Goal: Task Accomplishment & Management: Manage account settings

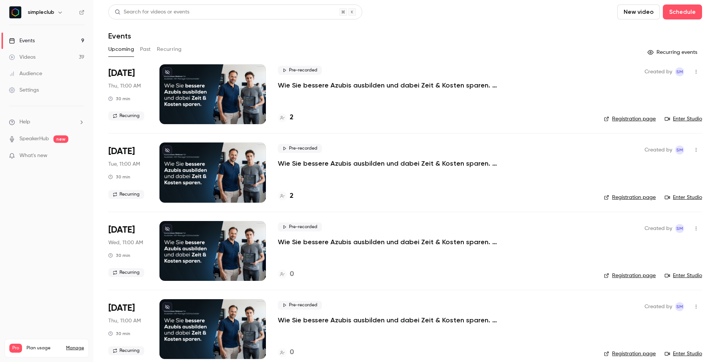
click at [315, 83] on p "Wie Sie bessere Azubis ausbilden und dabei Zeit & Kosten sparen. (Donnerstag, 1…" at bounding box center [390, 85] width 224 height 9
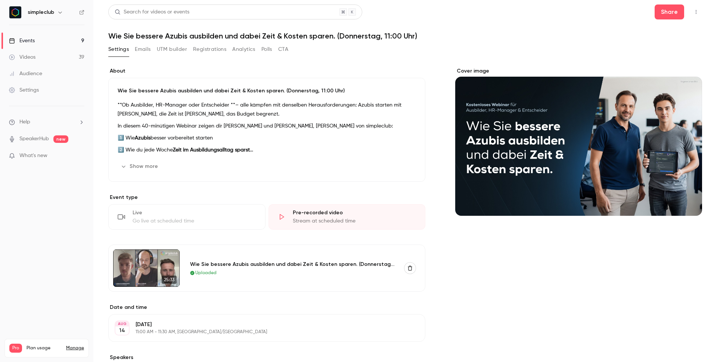
click at [221, 50] on button "Registrations" at bounding box center [209, 49] width 33 height 12
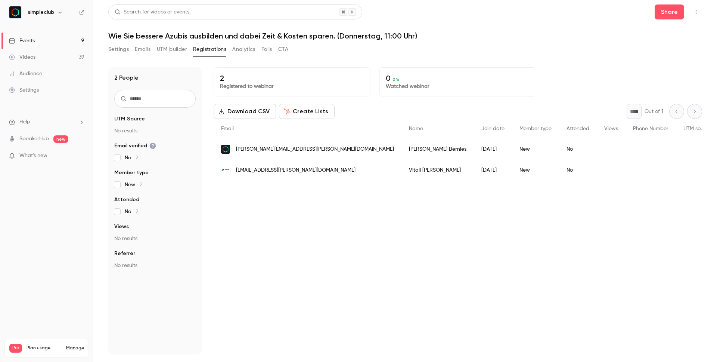
click at [627, 148] on div "People list" at bounding box center [651, 149] width 50 height 21
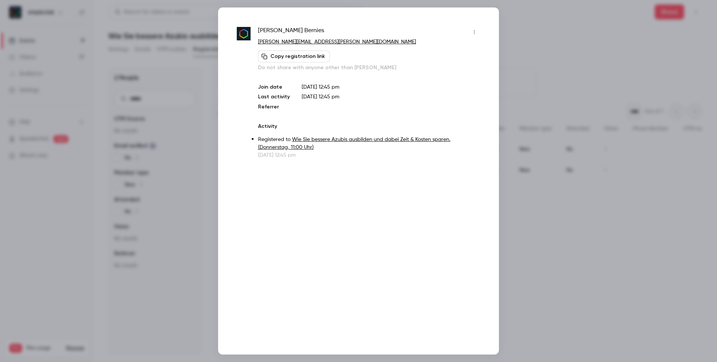
click at [475, 34] on icon "button" at bounding box center [474, 32] width 6 height 5
click at [443, 72] on div "Remove registration" at bounding box center [445, 70] width 57 height 7
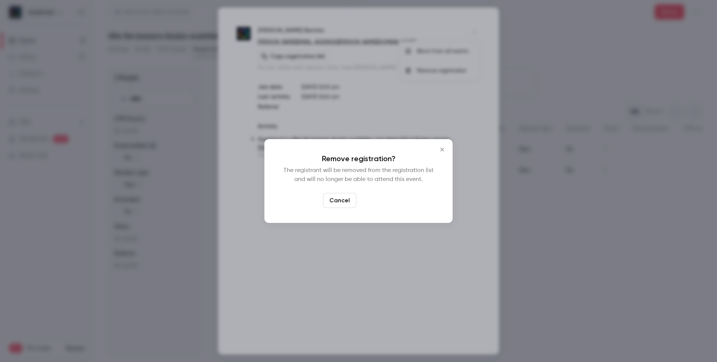
click at [376, 194] on button "Confirm" at bounding box center [376, 200] width 35 height 15
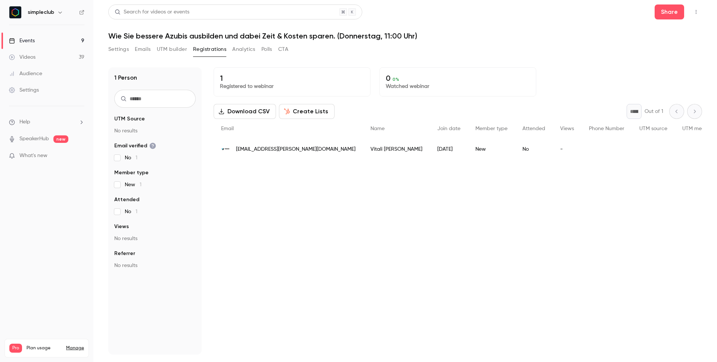
click at [201, 50] on button "Registrations" at bounding box center [209, 49] width 33 height 12
click at [141, 50] on button "Emails" at bounding box center [143, 49] width 16 height 12
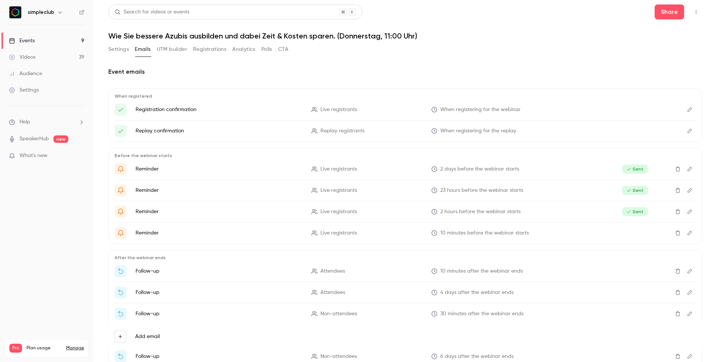
click at [121, 53] on button "Settings" at bounding box center [118, 49] width 21 height 12
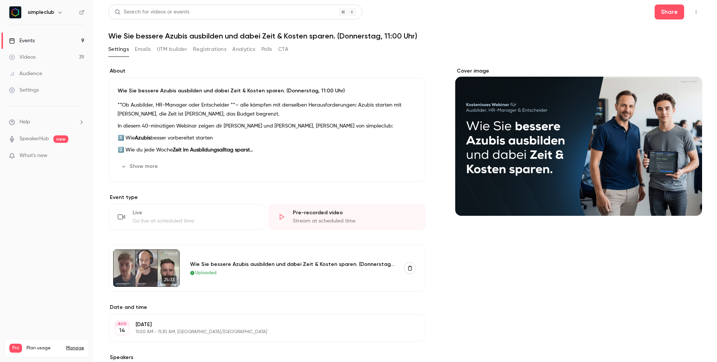
click at [64, 37] on link "Events 9" at bounding box center [46, 40] width 93 height 16
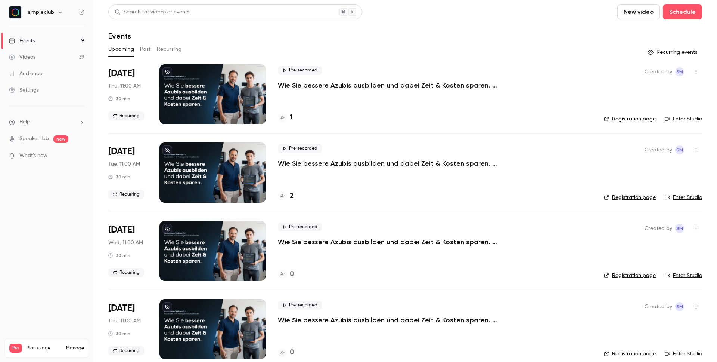
click at [346, 162] on p "Wie Sie bessere Azubis ausbilden und dabei Zeit & Kosten sparen. (Dienstag, 11:…" at bounding box center [390, 163] width 224 height 9
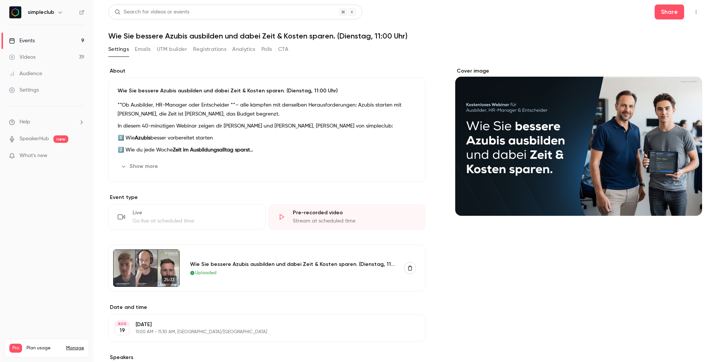
click at [210, 49] on button "Registrations" at bounding box center [209, 49] width 33 height 12
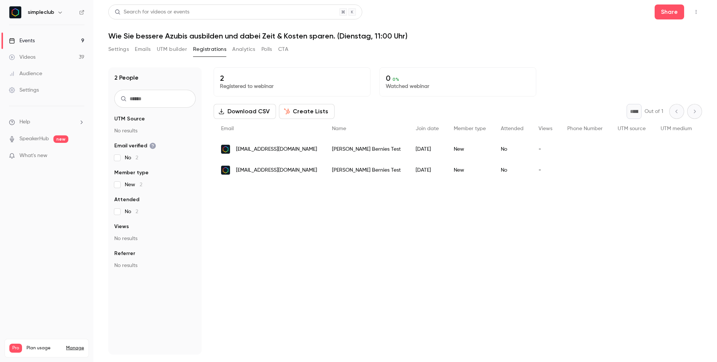
click at [325, 168] on div "[EMAIL_ADDRESS][DOMAIN_NAME]" at bounding box center [269, 170] width 111 height 21
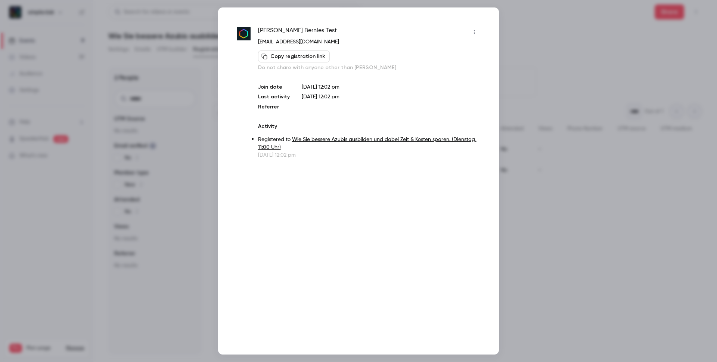
click at [474, 32] on icon "button" at bounding box center [474, 32] width 6 height 5
click at [451, 69] on div "Remove registration" at bounding box center [445, 70] width 57 height 7
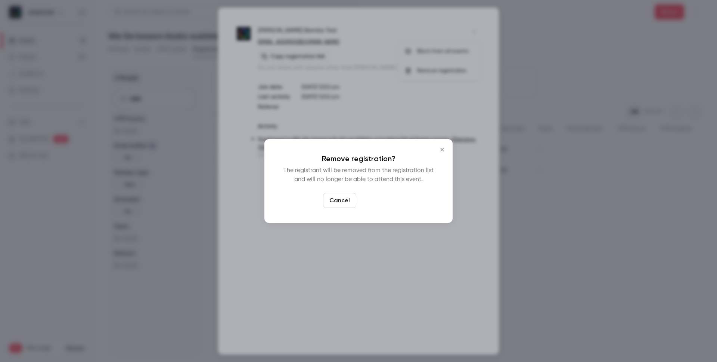
click at [388, 200] on button "Confirm" at bounding box center [376, 200] width 35 height 15
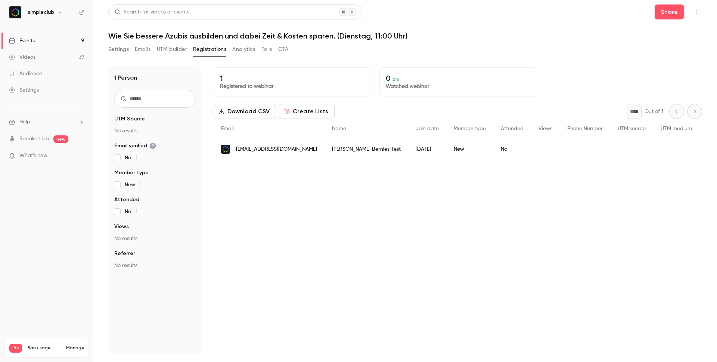
click at [317, 152] on span "[EMAIL_ADDRESS][DOMAIN_NAME]" at bounding box center [276, 149] width 81 height 8
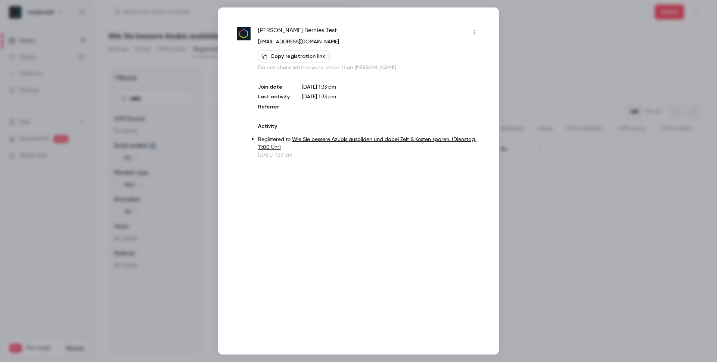
click at [487, 30] on div "[PERSON_NAME] Test [PERSON_NAME][EMAIL_ADDRESS][DOMAIN_NAME] Copy registration …" at bounding box center [358, 180] width 281 height 347
click at [482, 30] on div "[PERSON_NAME] Test [PERSON_NAME][EMAIL_ADDRESS][DOMAIN_NAME] Copy registration …" at bounding box center [358, 180] width 281 height 347
click at [479, 31] on button "button" at bounding box center [474, 32] width 12 height 12
click at [465, 67] on div "Remove registration" at bounding box center [445, 70] width 57 height 7
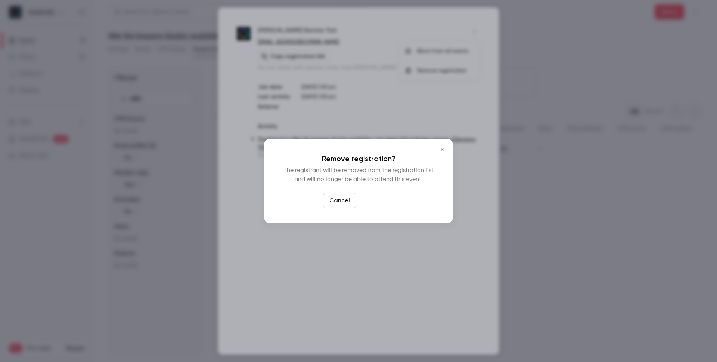
click at [383, 196] on button "Confirm" at bounding box center [376, 200] width 35 height 15
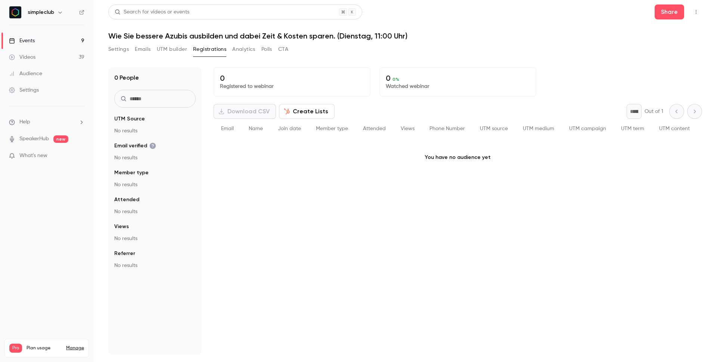
click at [120, 48] on button "Settings" at bounding box center [118, 49] width 21 height 12
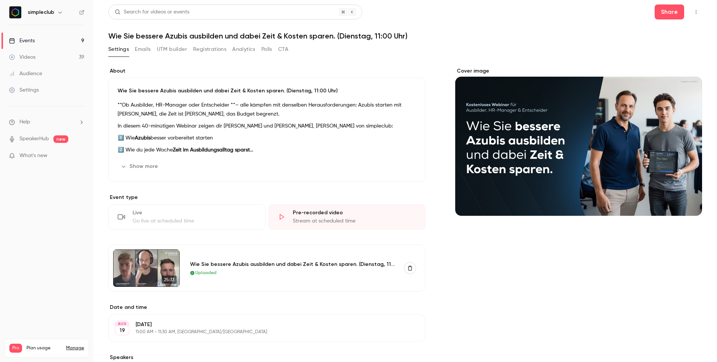
click at [45, 34] on link "Events 9" at bounding box center [46, 40] width 93 height 16
